Goal: Check status

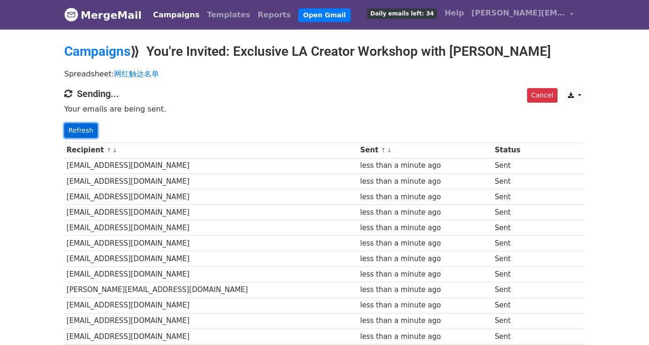
click at [78, 132] on link "Refresh" at bounding box center [80, 130] width 33 height 15
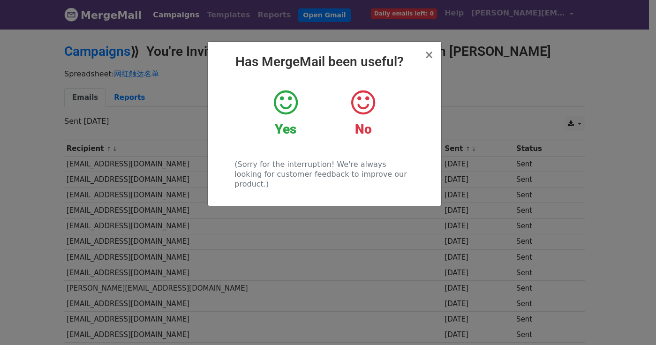
click at [434, 53] on div "× Has MergeMail been useful? Yes No (Sorry for the interruption! We're always l…" at bounding box center [325, 124] width 234 height 164
click at [433, 55] on span "×" at bounding box center [428, 54] width 9 height 13
